Goal: Ask a question

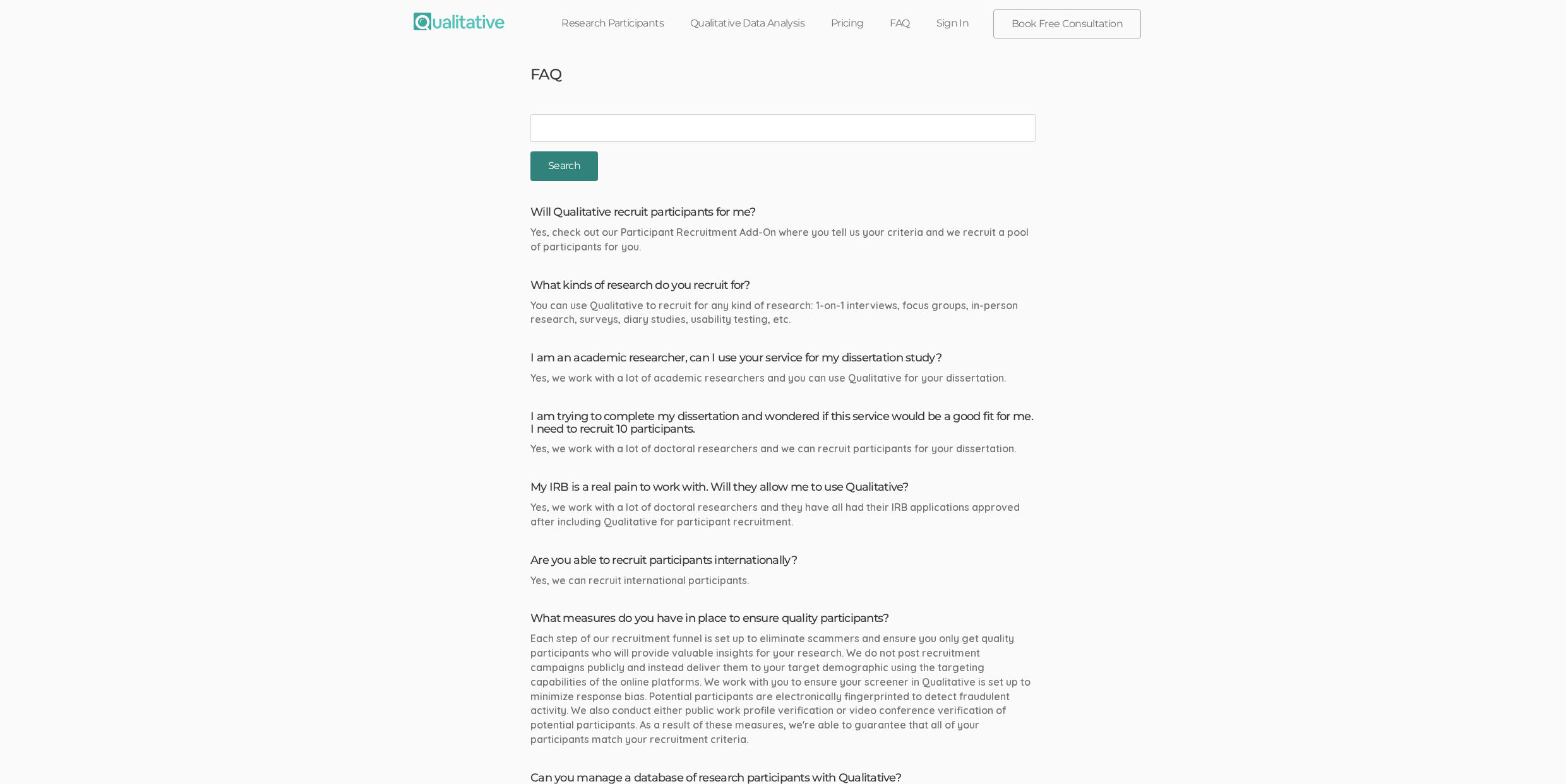
click at [585, 169] on input "Search" at bounding box center [564, 166] width 68 height 30
click at [642, 137] on input "search" at bounding box center [783, 128] width 505 height 27
type input "mobile"
click at [530, 151] on input "Search" at bounding box center [564, 166] width 68 height 30
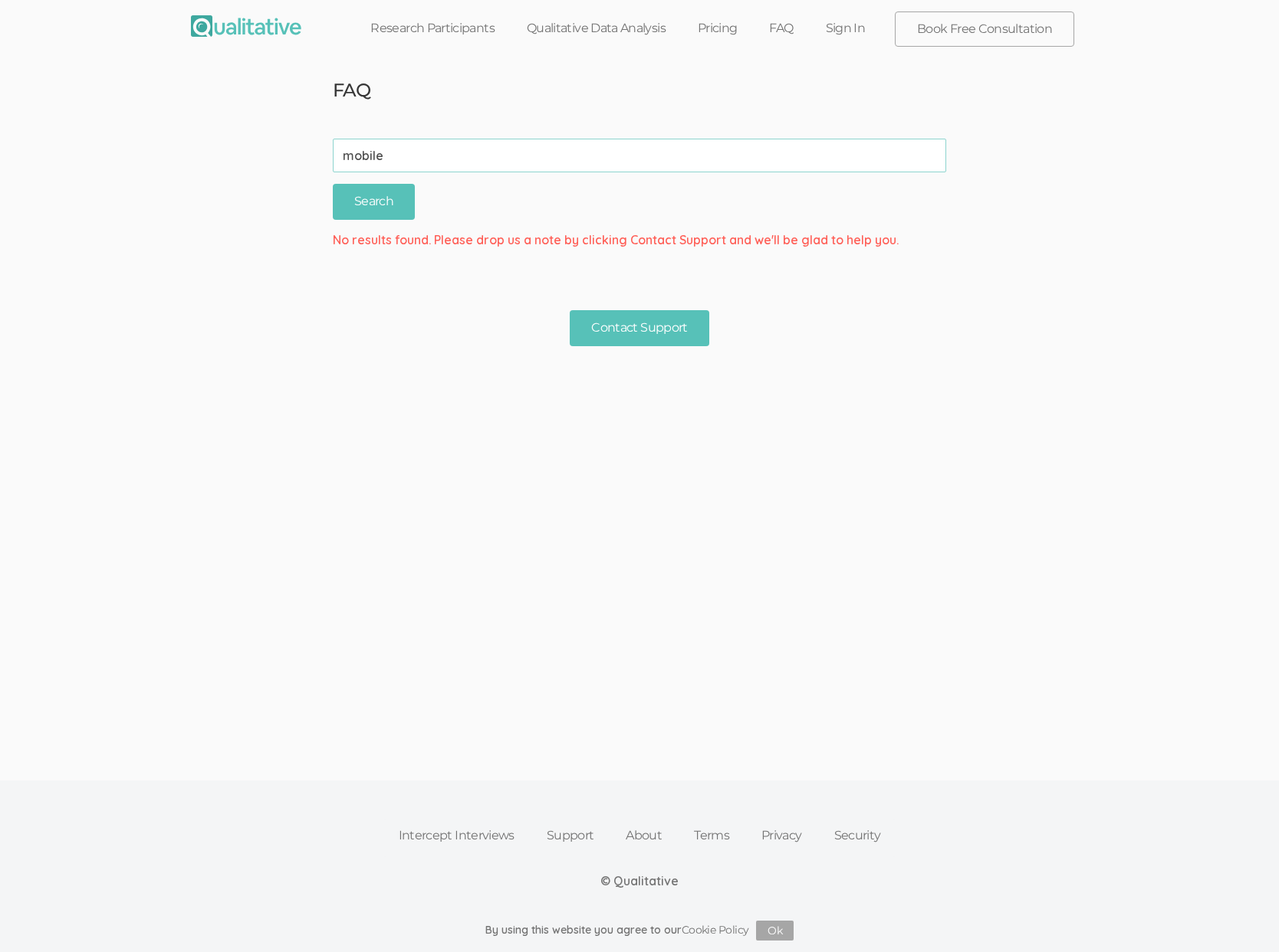
click at [811, 486] on ui-view "FAQ search mobile (success) Search No results found. Please drop us a note by c…" at bounding box center [640, 384] width 1279 height 639
click at [538, 596] on ui-view "FAQ search mobile (success) Search No results found. Please drop us a note by c…" at bounding box center [640, 384] width 1279 height 639
click at [744, 720] on ui-view "Intercept Interviews Support About Terms Privacy Security © Qualitative By usin…" at bounding box center [640, 828] width 1279 height 248
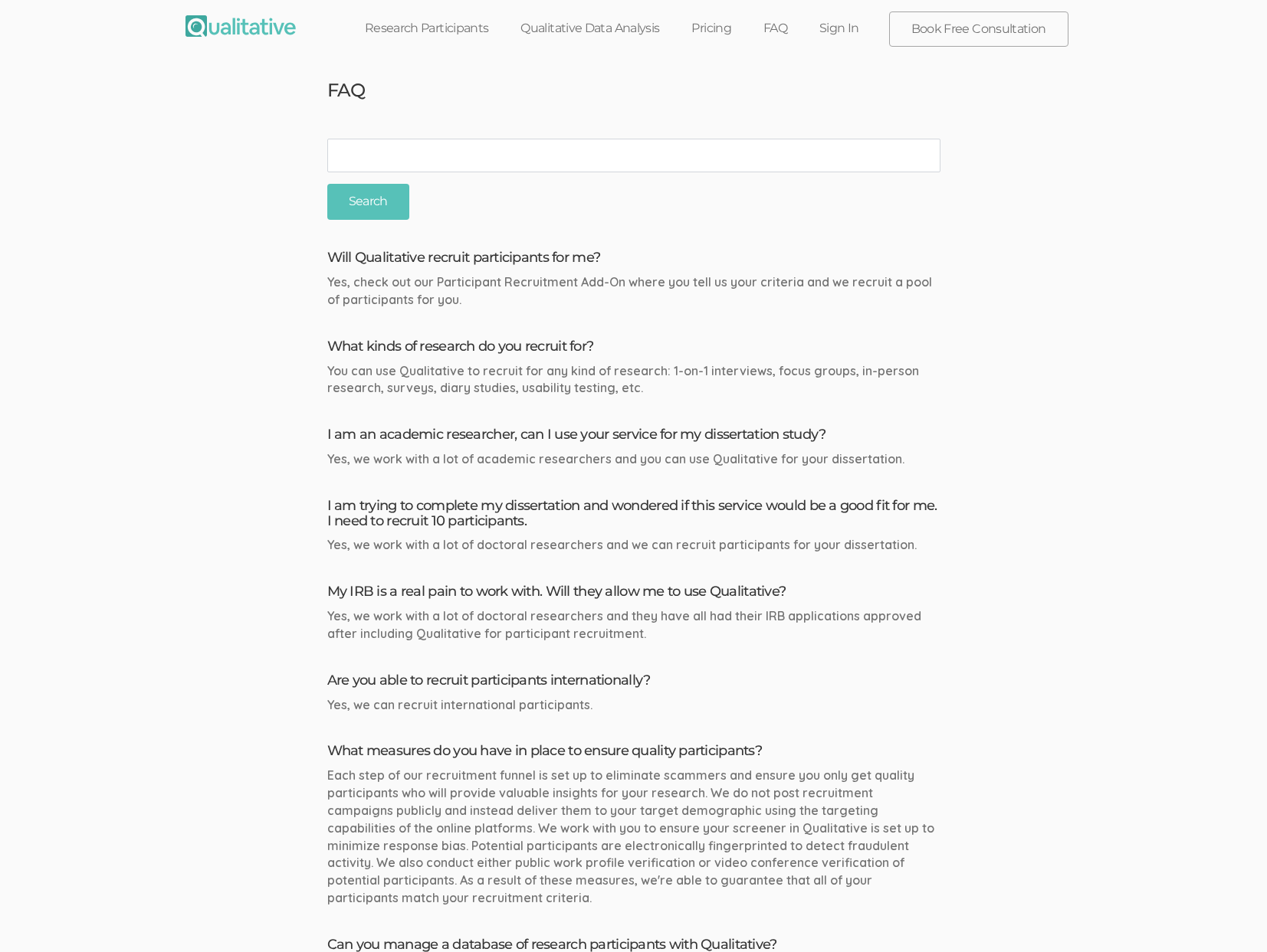
click at [896, 169] on input "search" at bounding box center [634, 155] width 613 height 33
click at [327, 184] on input "Search" at bounding box center [368, 202] width 82 height 36
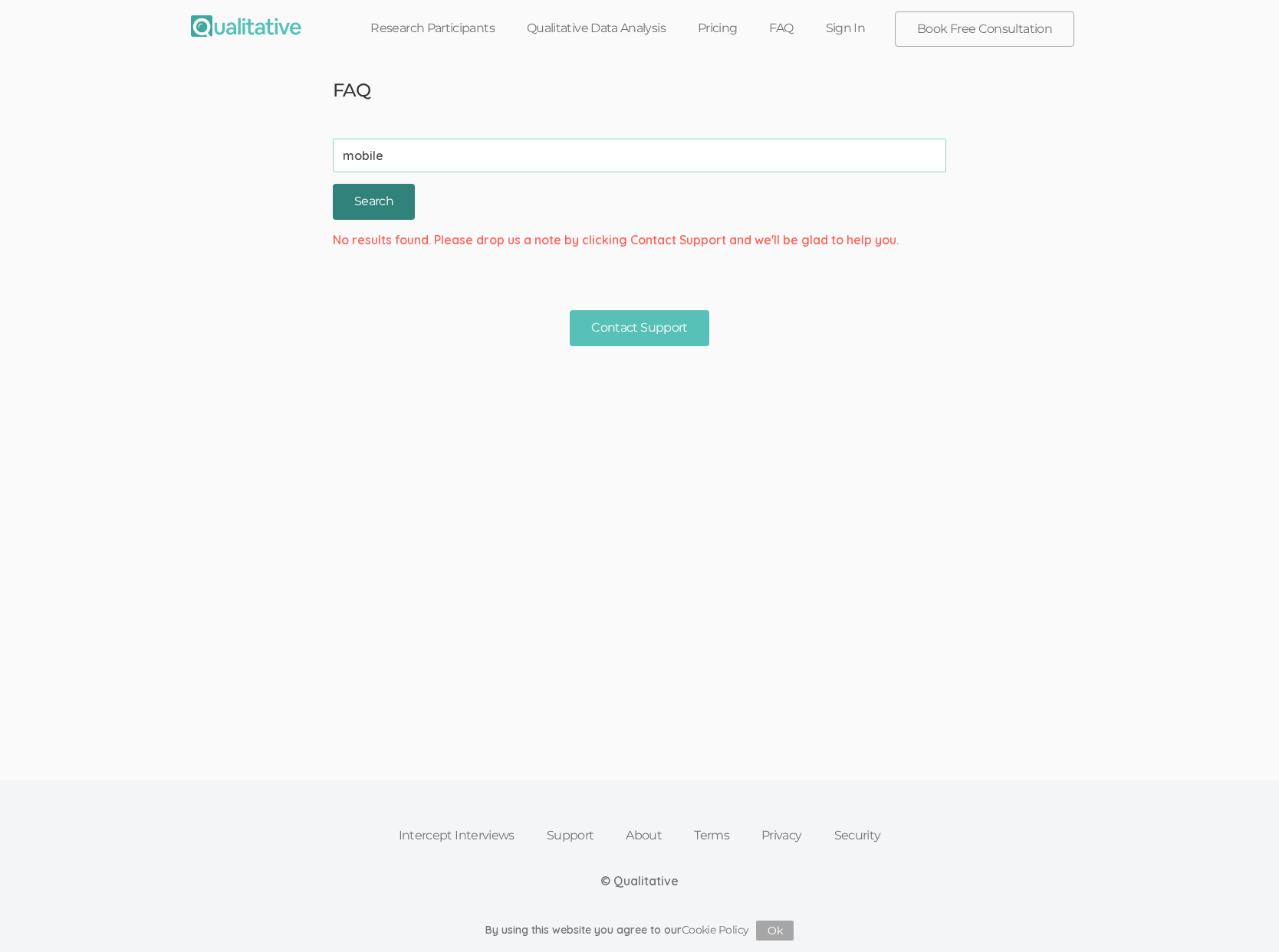
click at [393, 194] on input "Search" at bounding box center [373, 202] width 82 height 36
click at [395, 192] on input "Search" at bounding box center [373, 202] width 82 height 36
click at [903, 265] on ui-view "FAQ search mobile (success) Search No results found. Please drop us a note by c…" at bounding box center [640, 384] width 1279 height 639
click at [697, 509] on ui-view "FAQ search mobile (success) Search No results found. Please drop us a note by c…" at bounding box center [640, 384] width 1279 height 639
click at [913, 384] on ui-view "FAQ search mobile (success) Search No results found. Please drop us a note by c…" at bounding box center [640, 384] width 1279 height 639
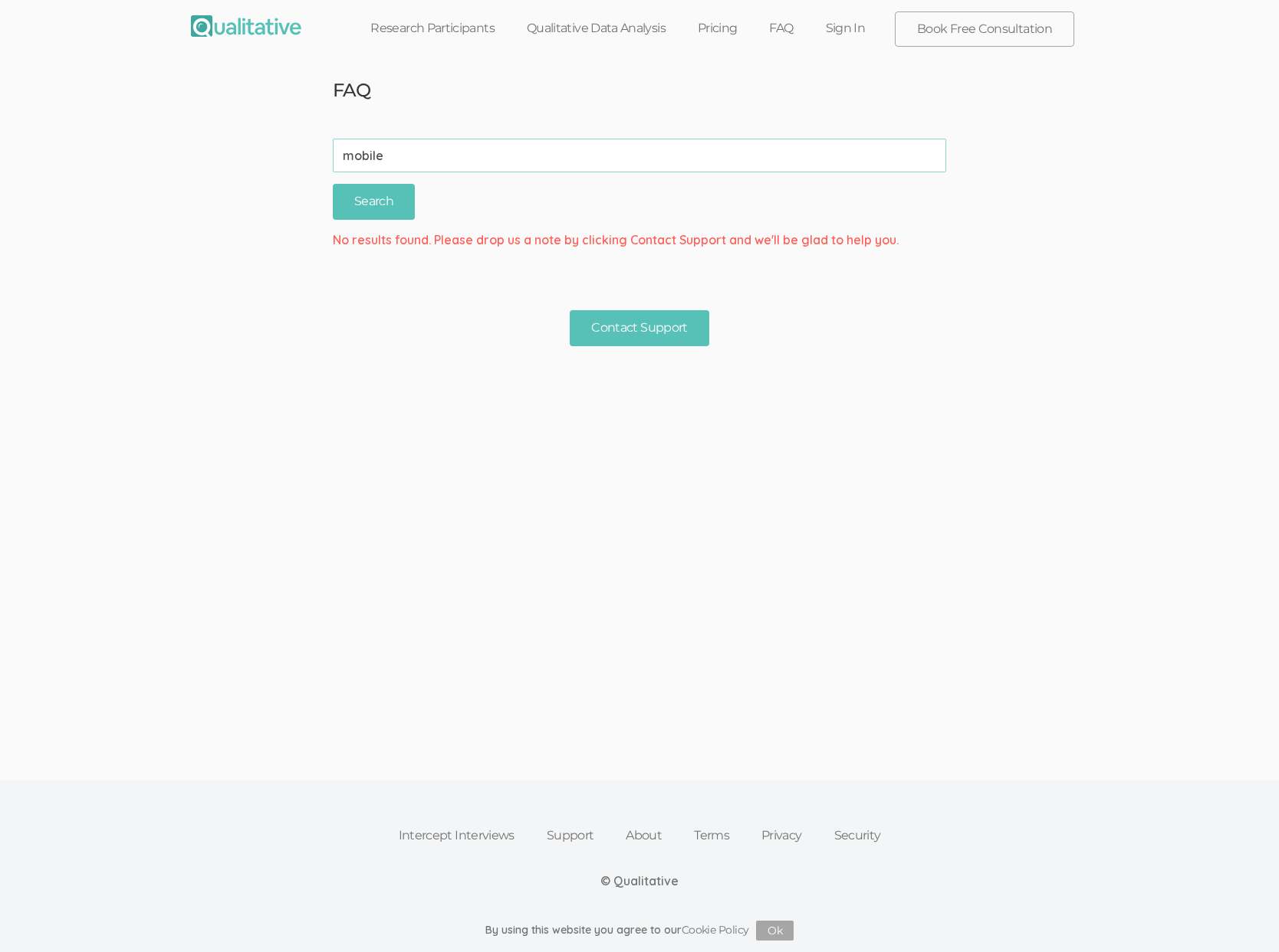
click at [529, 153] on input "mobile" at bounding box center [640, 155] width 613 height 33
click at [529, 153] on input "mobile" at bounding box center [640, 155] width 613 height 33
click at [333, 184] on input "Search" at bounding box center [373, 202] width 82 height 36
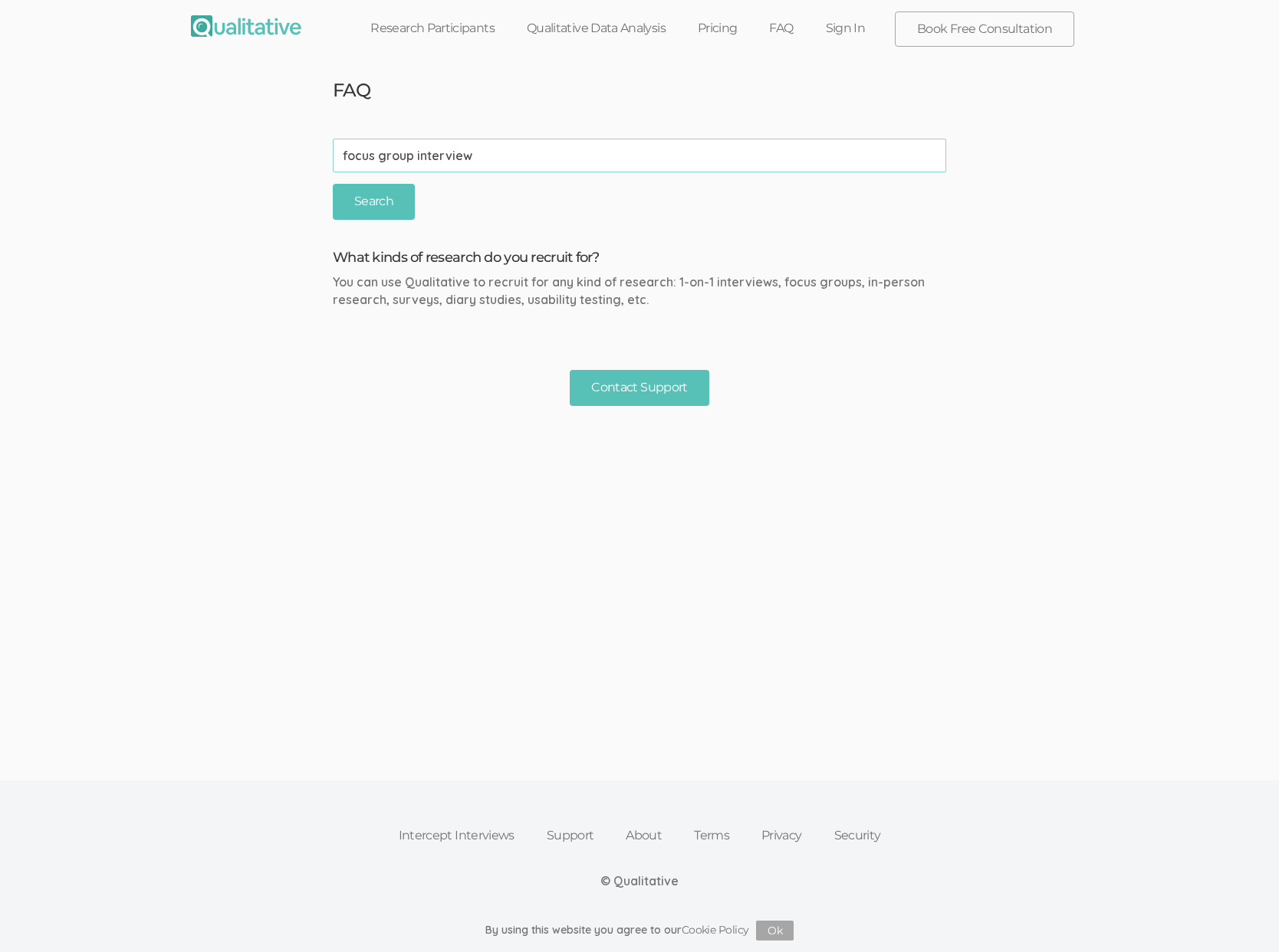
click at [333, 184] on input "Search" at bounding box center [373, 202] width 82 height 36
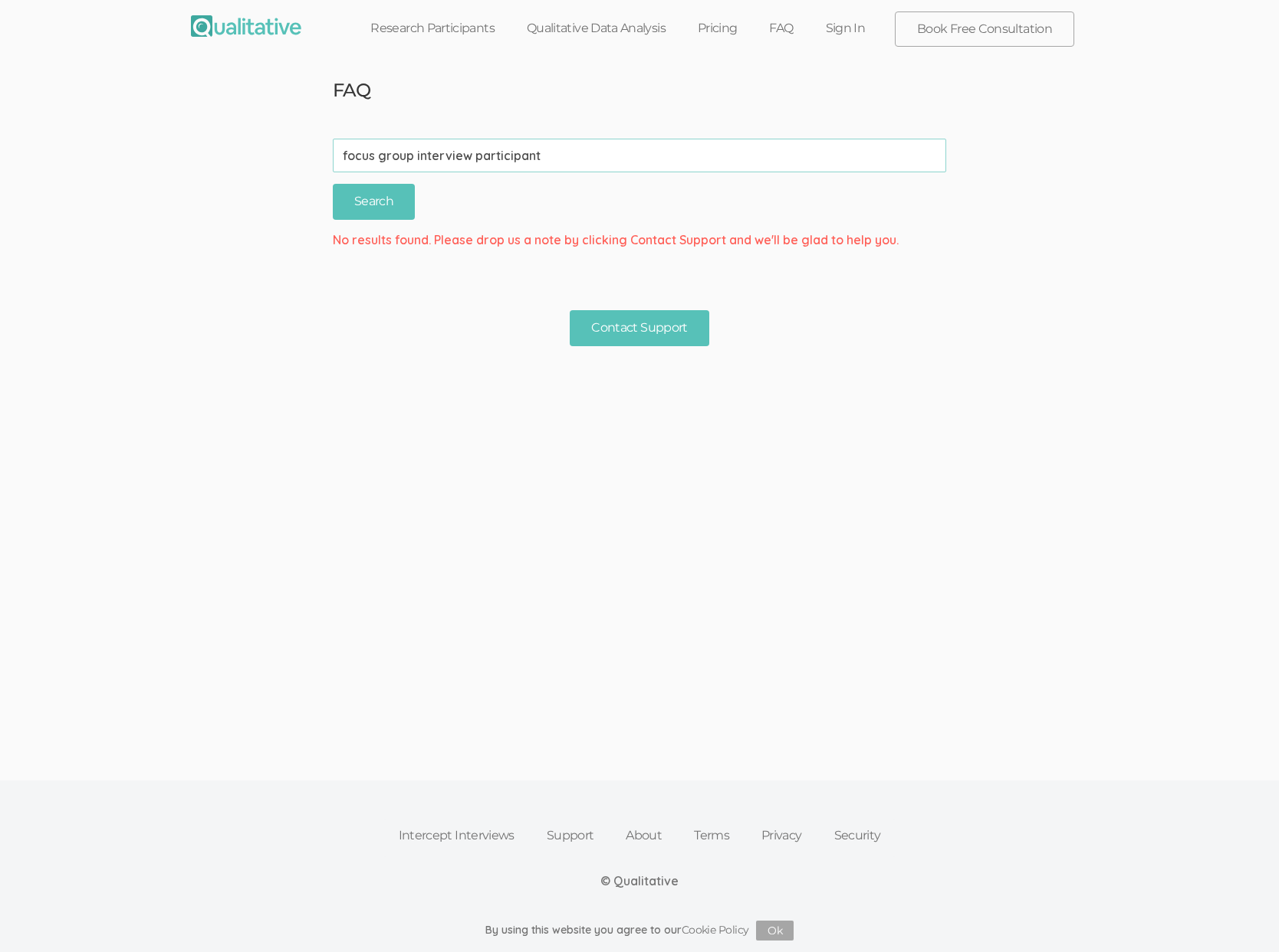
click at [448, 156] on input "focus group interview participant" at bounding box center [640, 155] width 613 height 33
type input "won't this break"
click at [333, 184] on input "Search" at bounding box center [373, 202] width 82 height 36
click at [534, 474] on ui-view "FAQ search won't this break (success) Search No results found. Please drop us a…" at bounding box center [640, 384] width 1279 height 639
click at [649, 494] on ui-view "FAQ search won't this break (success) Search No results found. Please drop us a…" at bounding box center [640, 384] width 1279 height 639
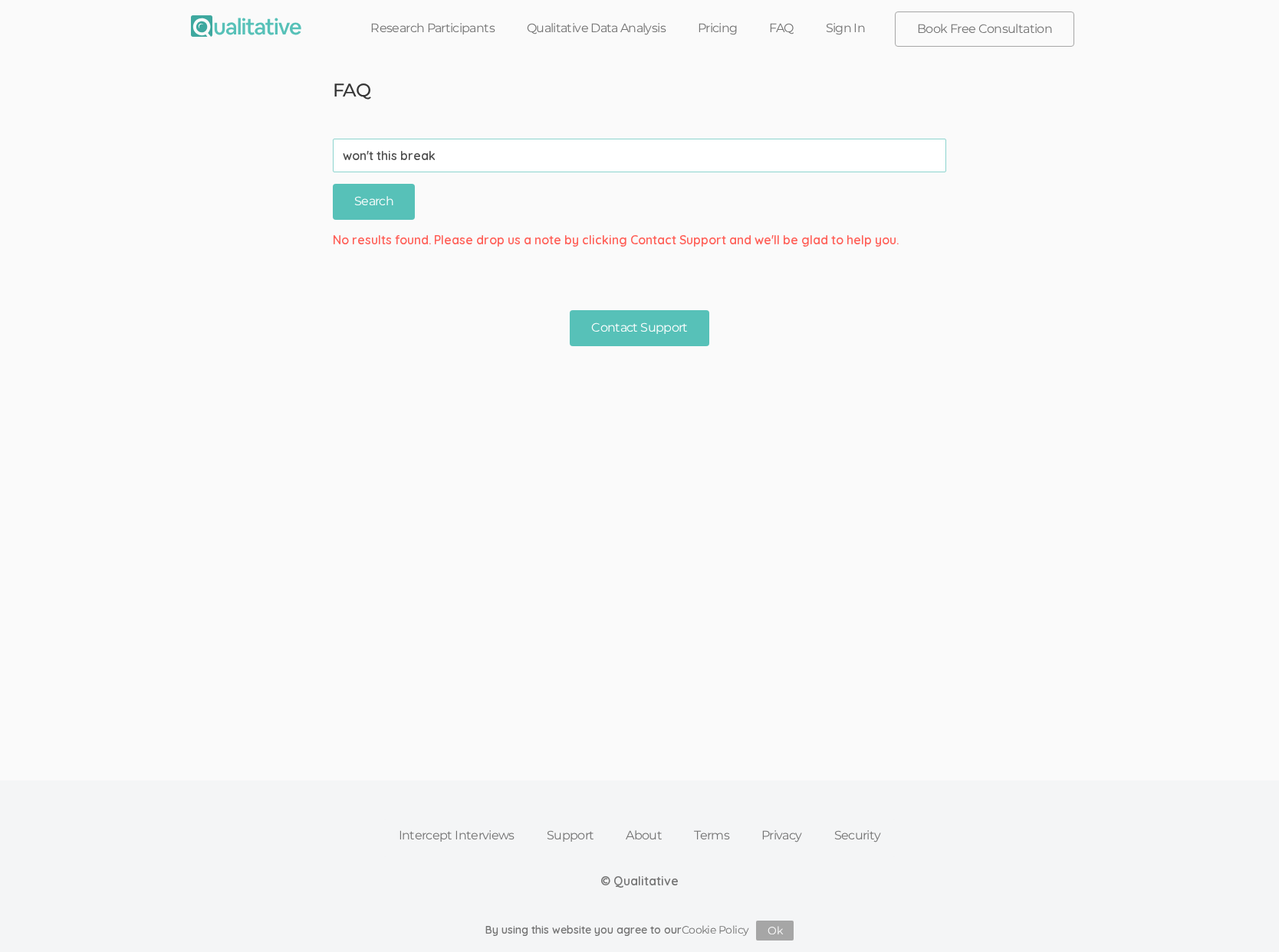
click at [384, 605] on ui-view "FAQ search won't this break (success) Search No results found. Please drop us a…" at bounding box center [640, 384] width 1279 height 639
click at [625, 326] on button "Contact Support" at bounding box center [639, 328] width 139 height 36
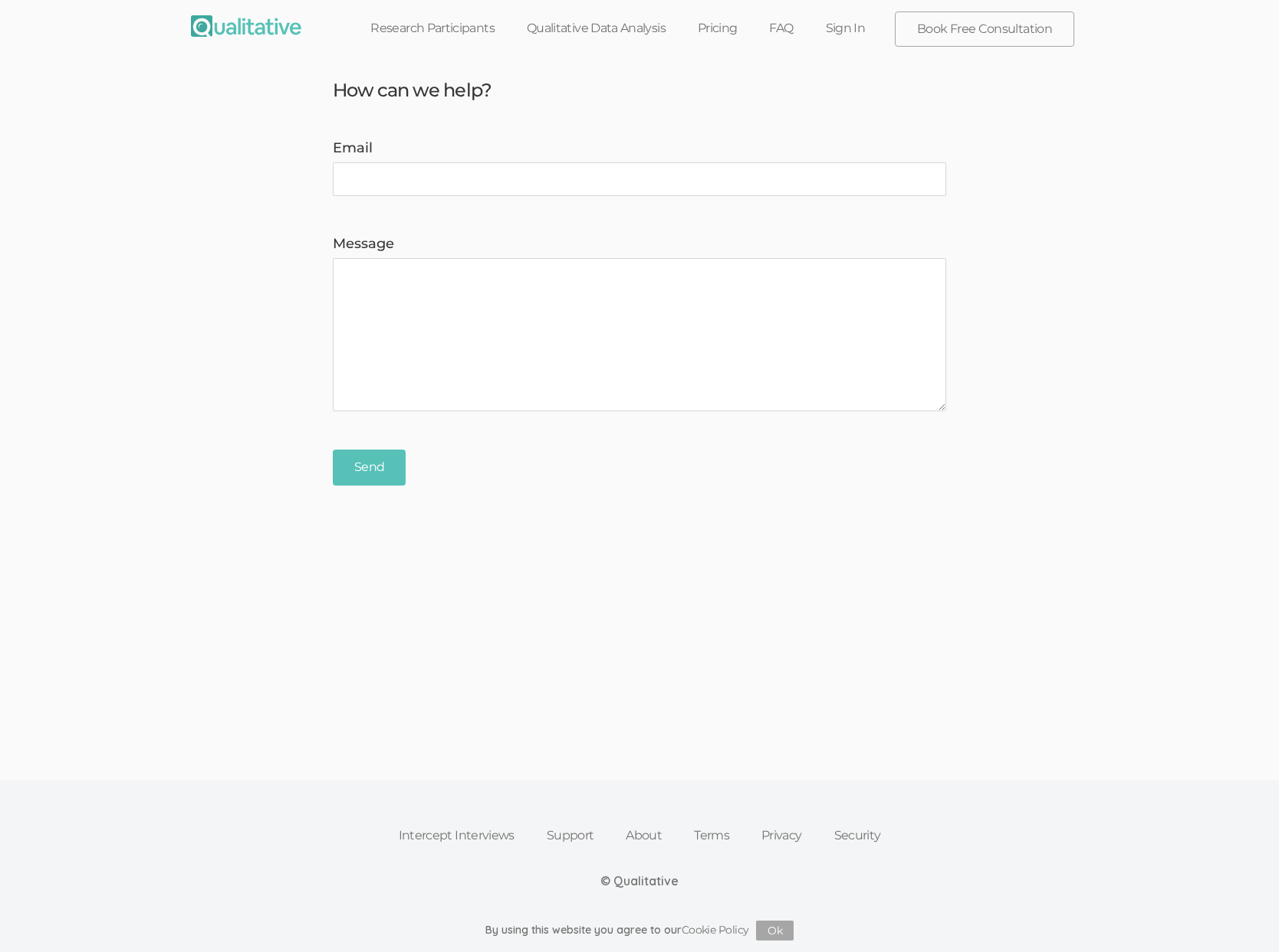
click at [590, 587] on ui-view "How can we help? Email Message Send" at bounding box center [640, 384] width 1279 height 639
